Goal: Find specific page/section: Find specific page/section

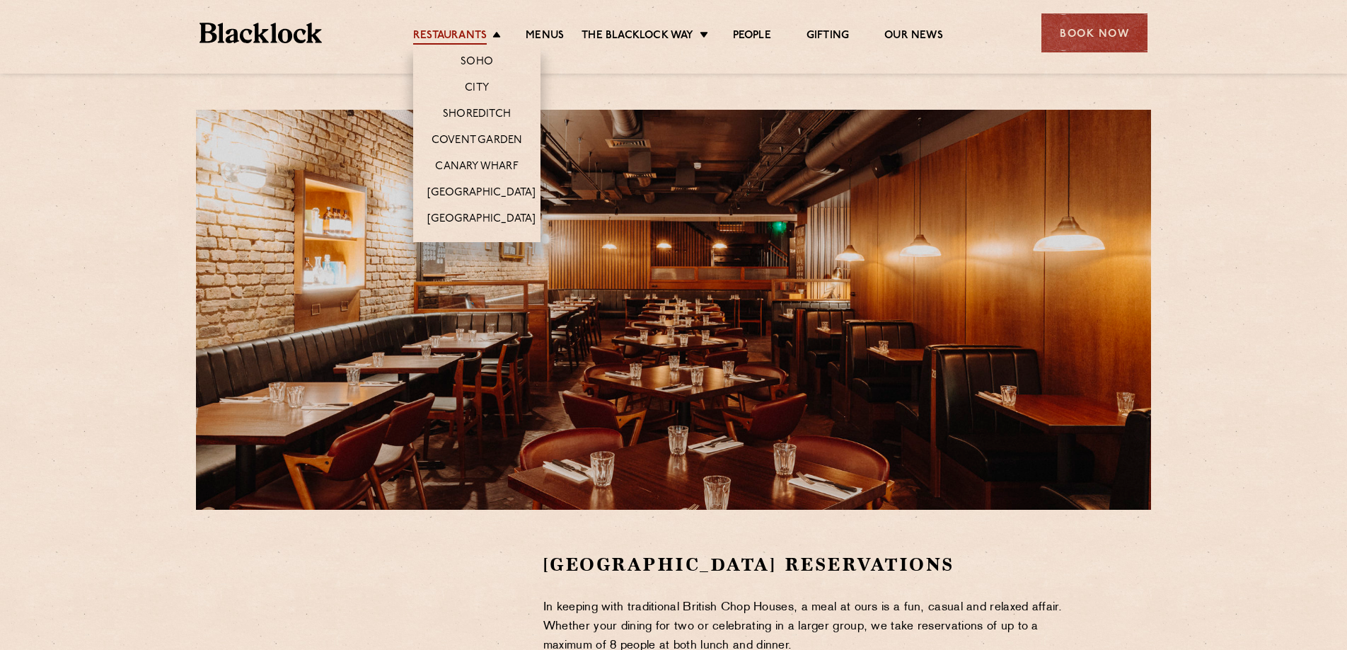
click at [484, 35] on link "Restaurants" at bounding box center [450, 37] width 74 height 16
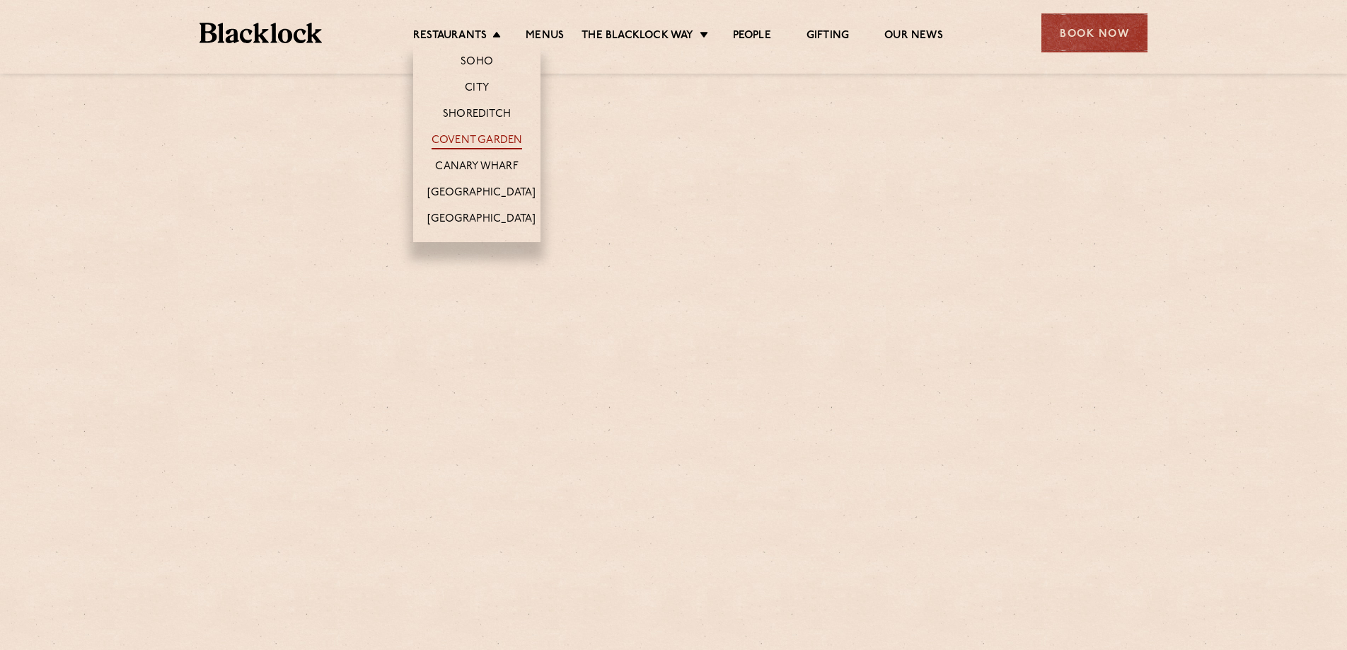
click at [483, 142] on link "Covent Garden" at bounding box center [477, 142] width 91 height 16
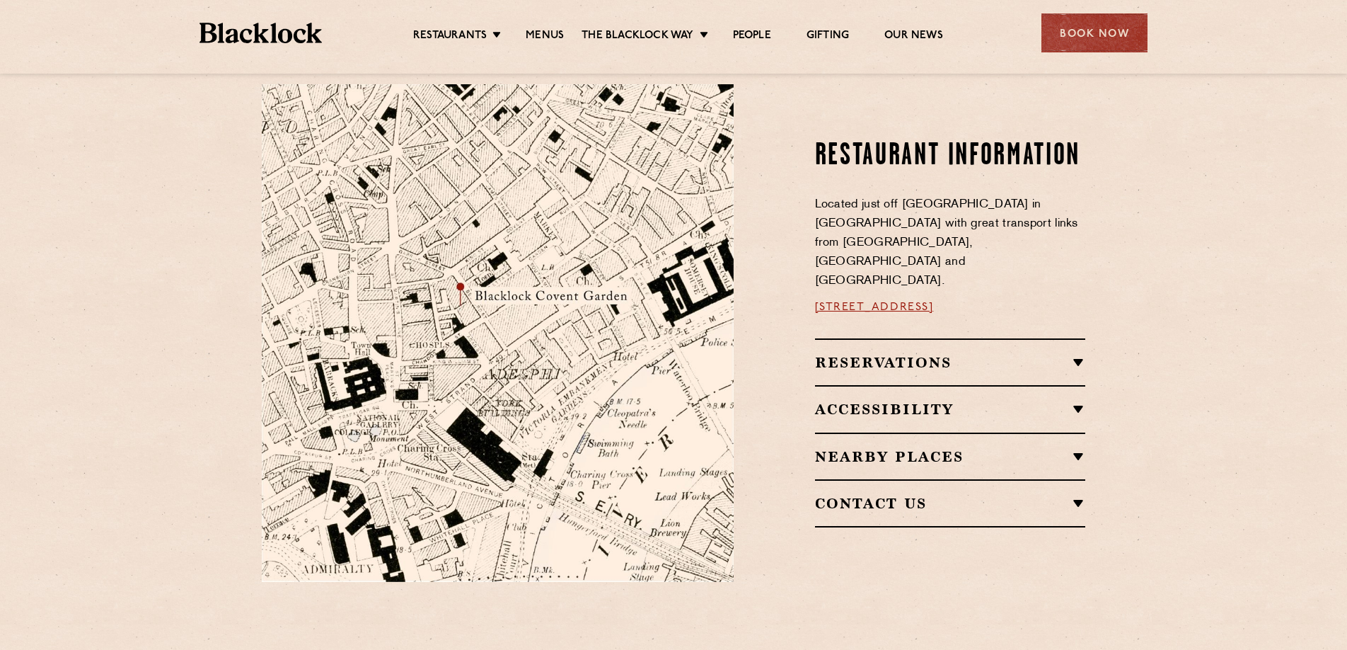
scroll to position [720, 0]
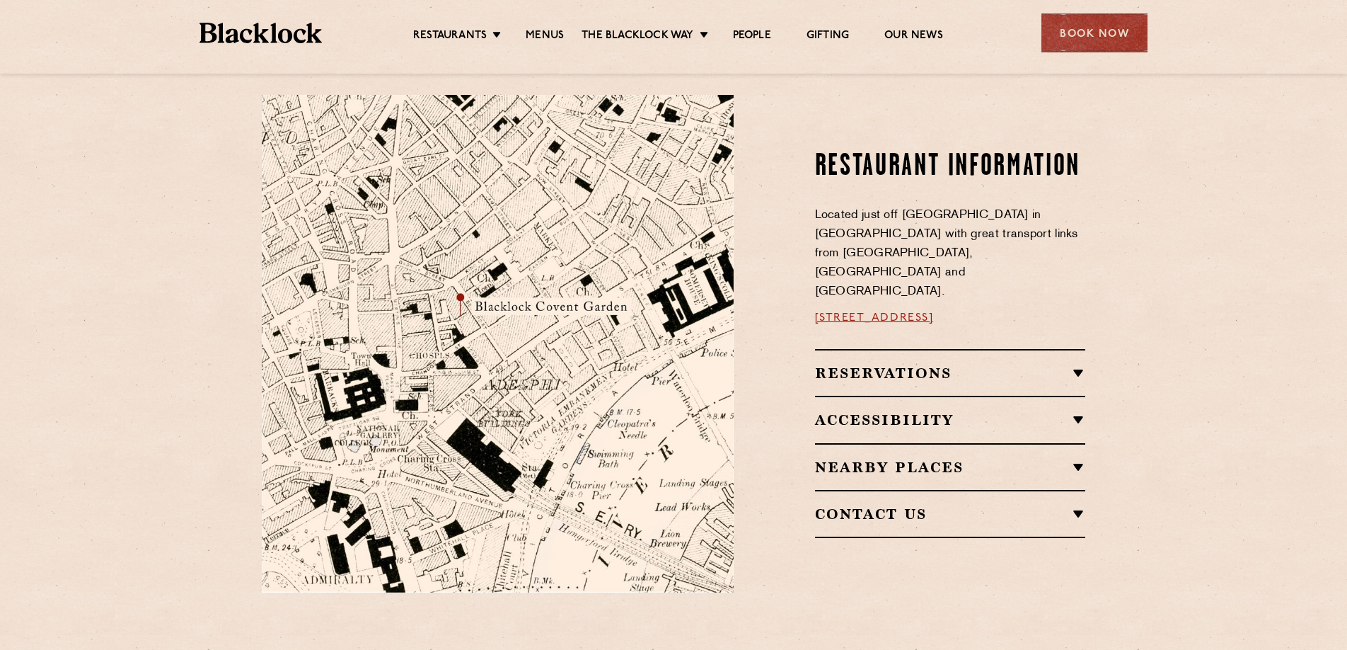
drag, startPoint x: 1030, startPoint y: 291, endPoint x: 804, endPoint y: 289, distance: 225.8
click at [804, 289] on div "Restaurant information Located just off Bedford Street in Covent Garden with gr…" at bounding box center [920, 343] width 352 height 497
copy link "16a Bedford Street, WC2E 9HE"
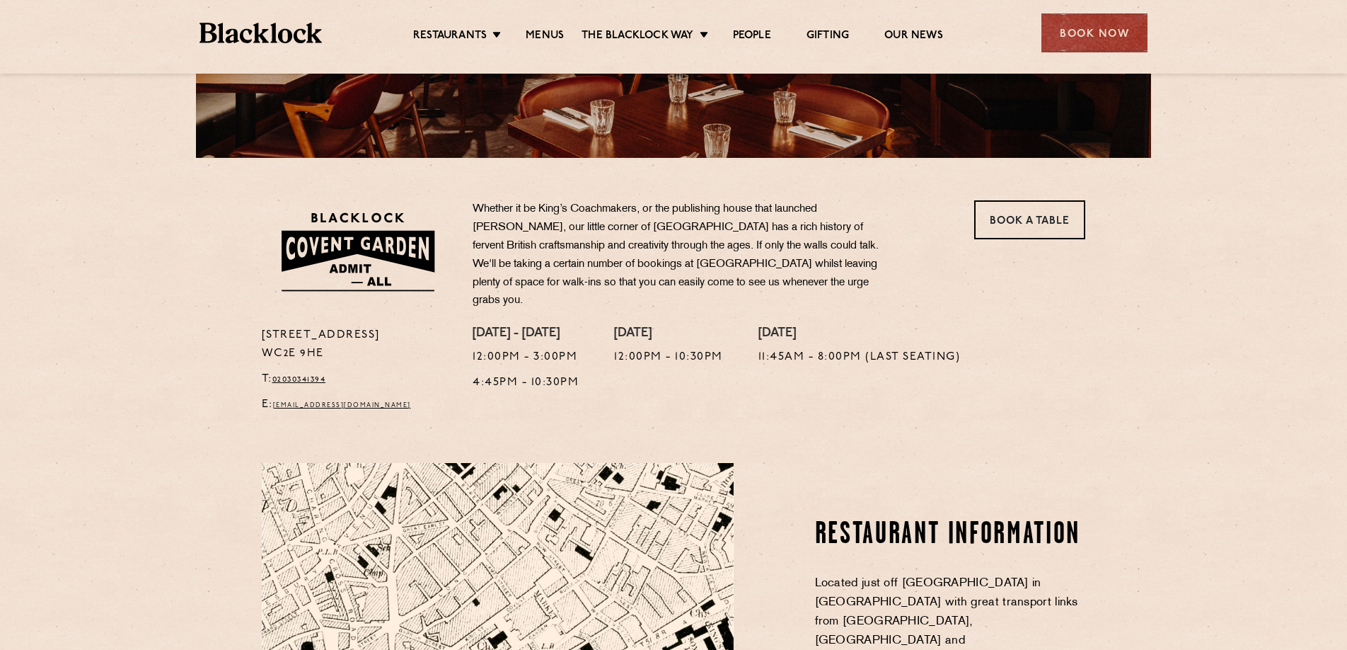
scroll to position [355, 0]
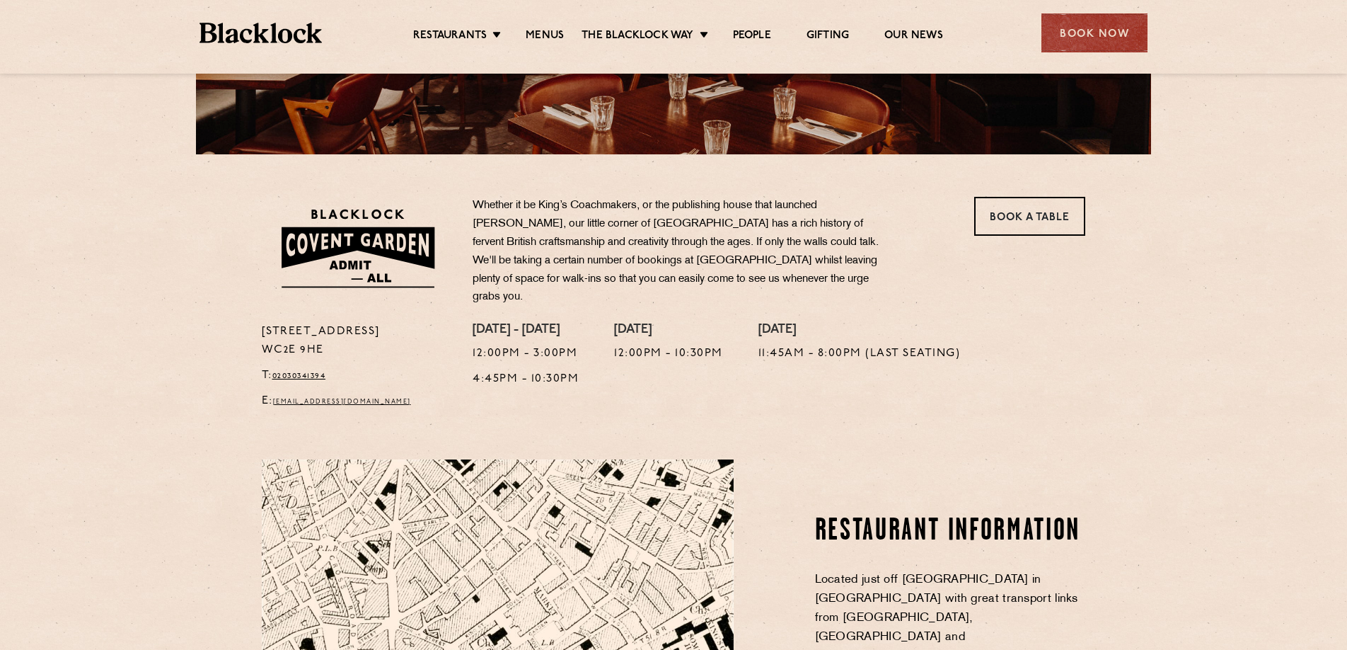
click at [547, 27] on ul "Restaurants [GEOGRAPHIC_DATA] [GEOGRAPHIC_DATA] [GEOGRAPHIC_DATA] [GEOGRAPHIC_D…" at bounding box center [678, 33] width 713 height 23
click at [547, 32] on link "Menus" at bounding box center [545, 37] width 38 height 16
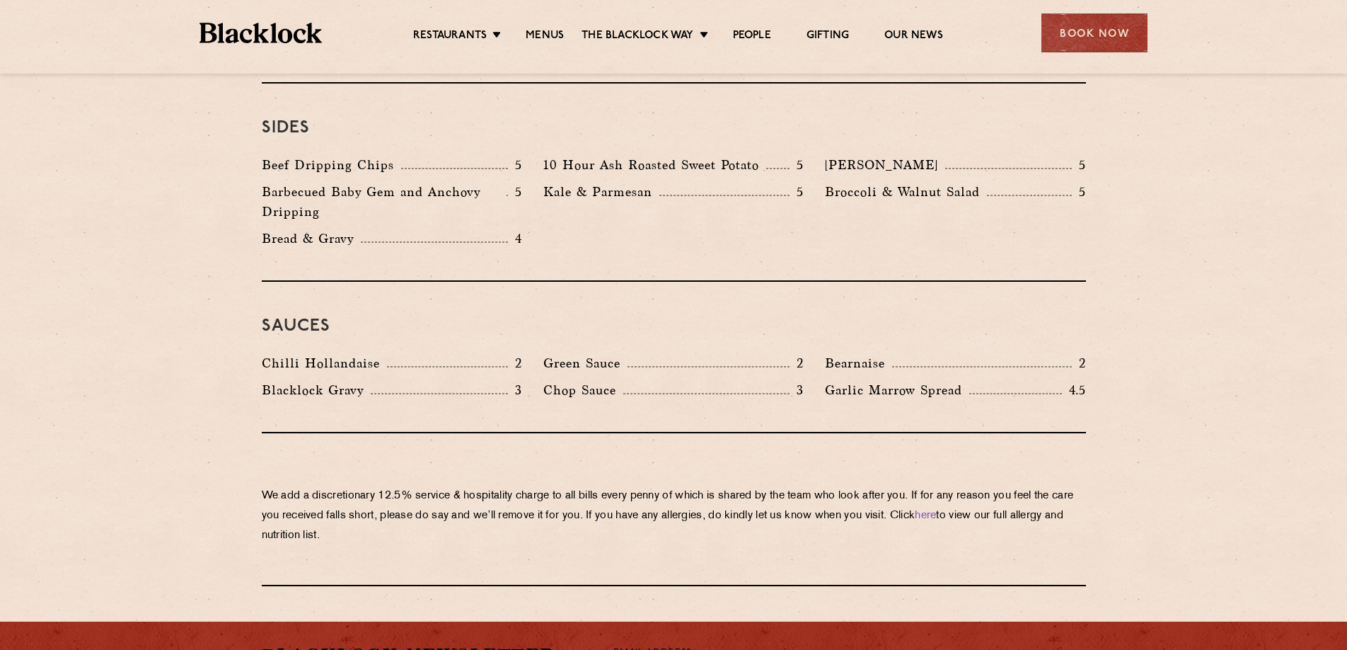
scroll to position [2112, 0]
